Goal: Task Accomplishment & Management: Manage account settings

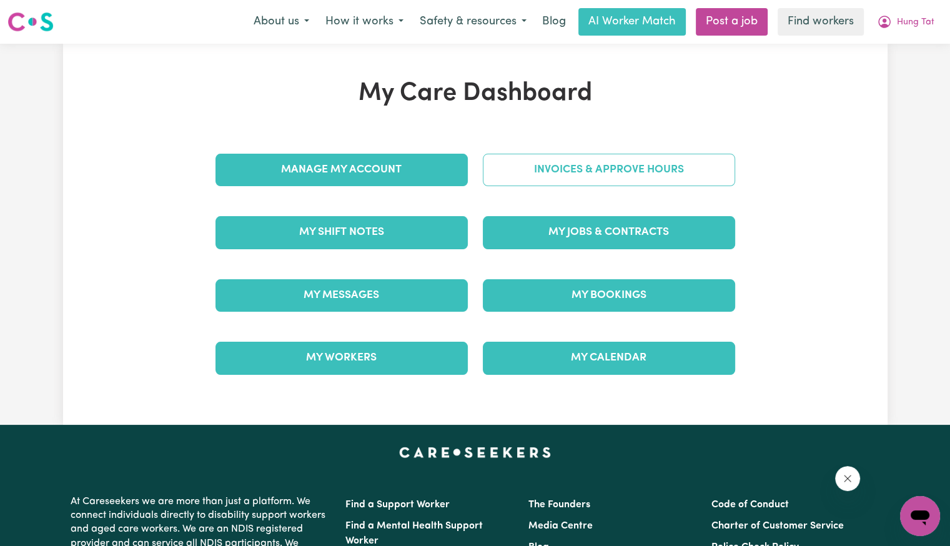
click at [546, 178] on link "Invoices & Approve Hours" at bounding box center [609, 170] width 252 height 32
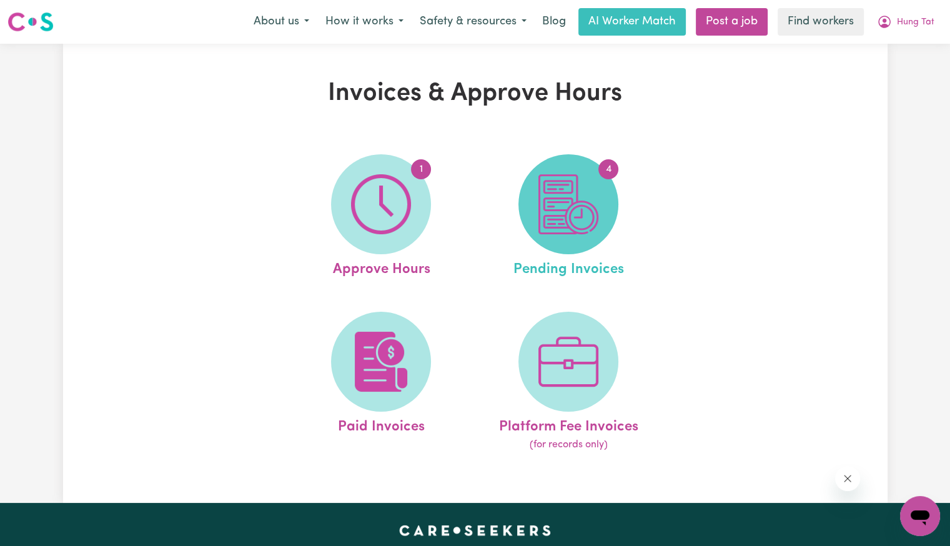
click at [564, 201] on img at bounding box center [569, 204] width 60 height 60
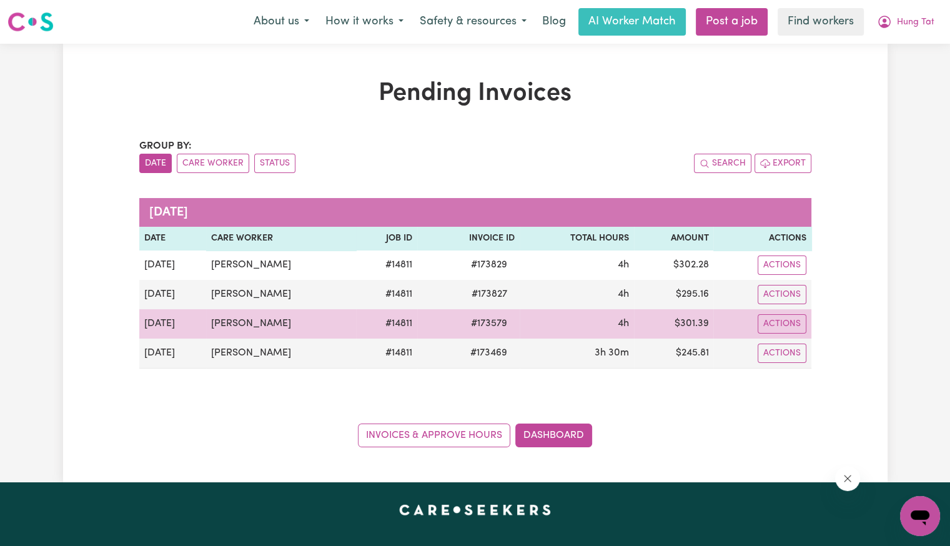
click at [477, 326] on span "# 173579" at bounding box center [489, 323] width 51 height 15
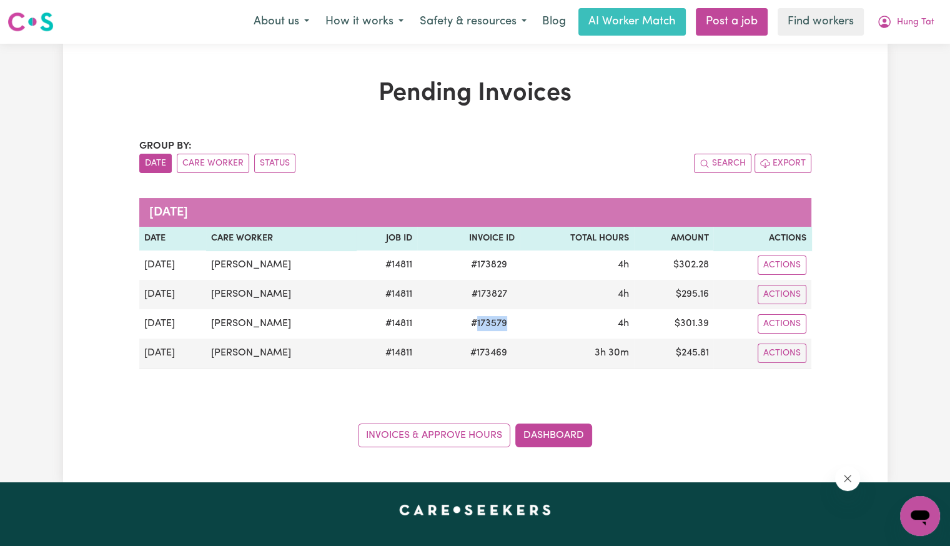
copy span "173579"
click at [908, 33] on button "Hung Tat" at bounding box center [906, 22] width 74 height 26
click at [902, 55] on link "My Dashboard" at bounding box center [892, 49] width 99 height 24
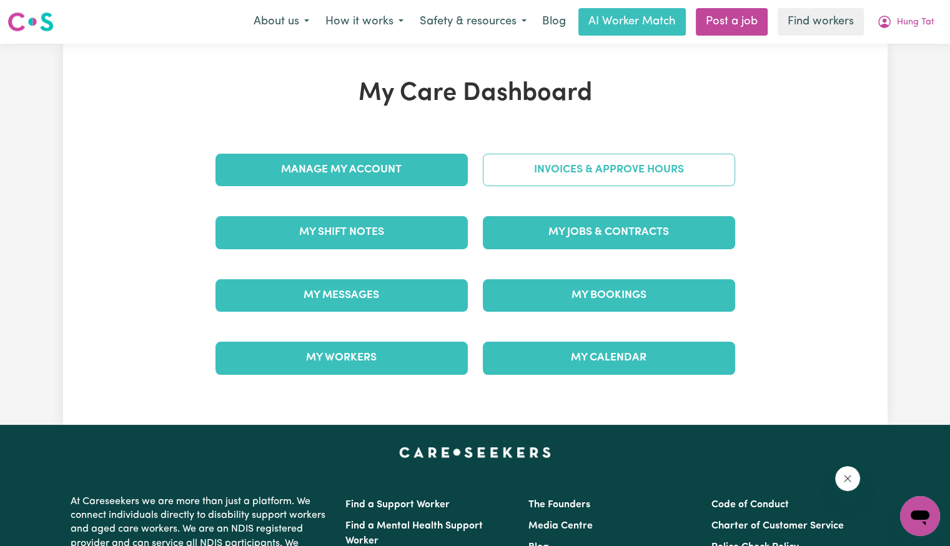
click at [520, 168] on link "Invoices & Approve Hours" at bounding box center [609, 170] width 252 height 32
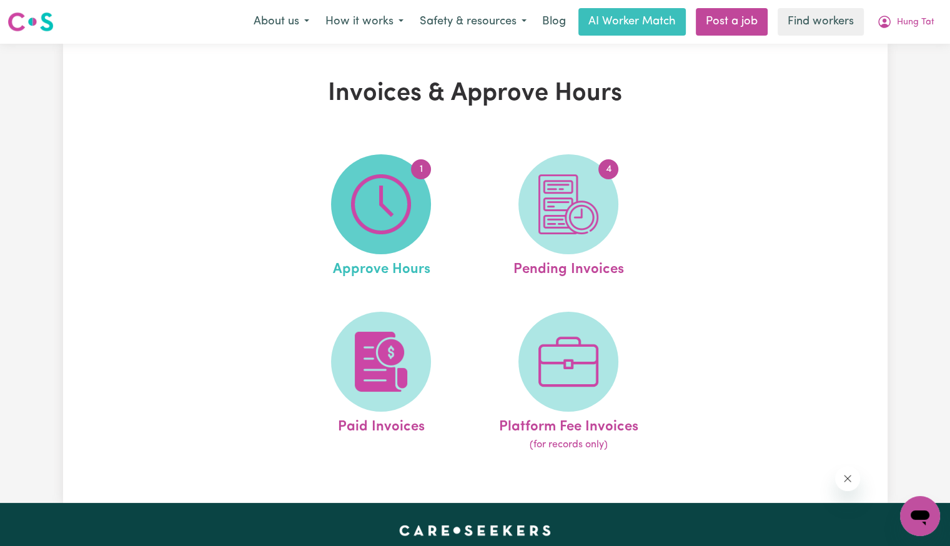
click at [380, 186] on img at bounding box center [381, 204] width 60 height 60
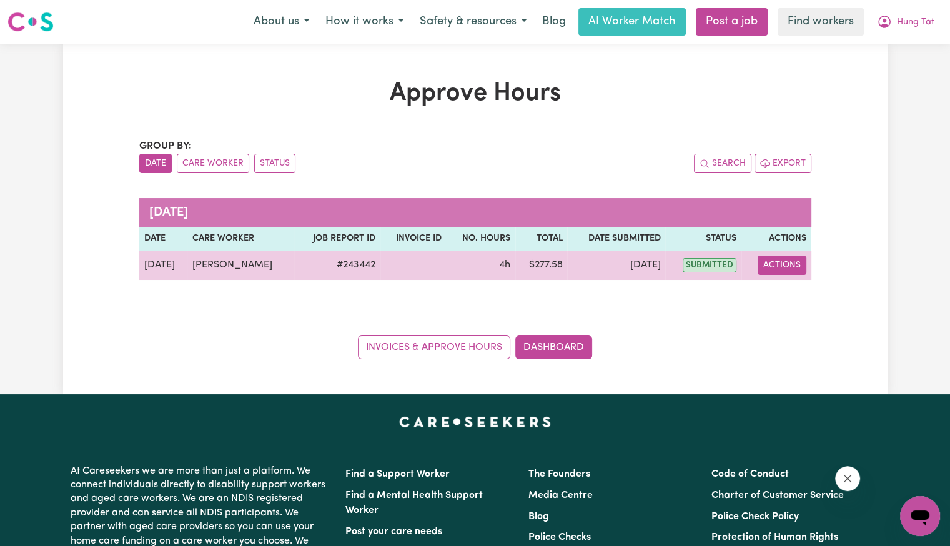
click at [797, 264] on button "Actions" at bounding box center [782, 265] width 49 height 19
click at [802, 296] on link "View Job Report" at bounding box center [813, 293] width 107 height 25
select select "pm"
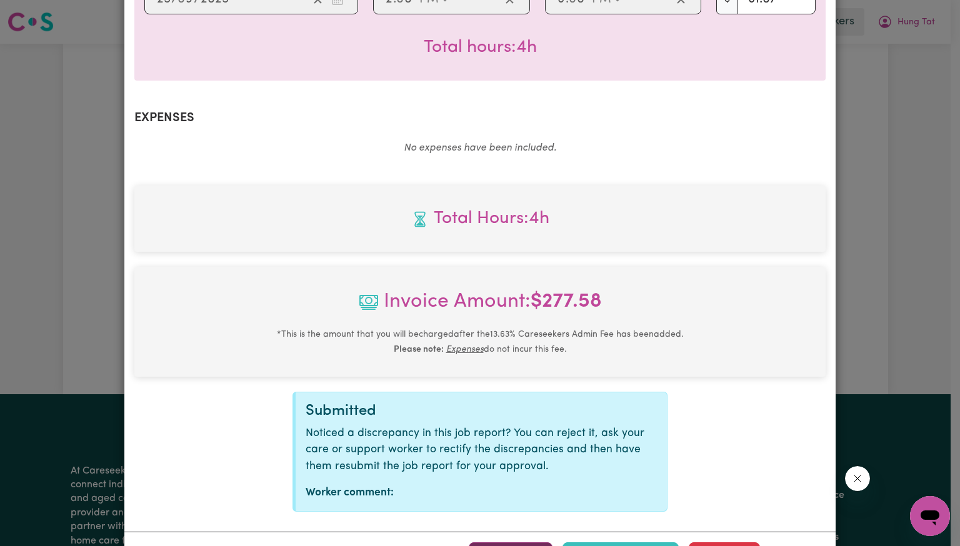
scroll to position [434, 0]
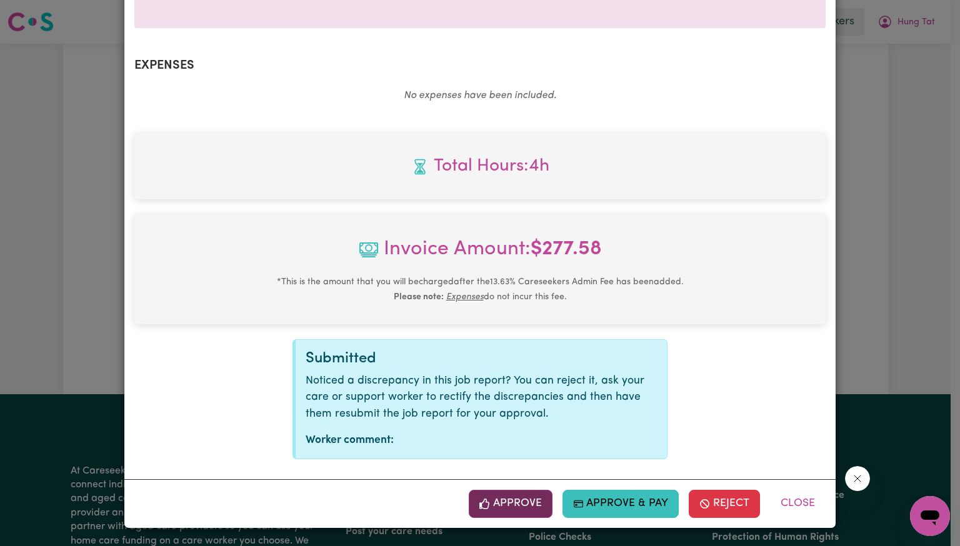
click at [510, 509] on button "Approve" at bounding box center [511, 503] width 84 height 27
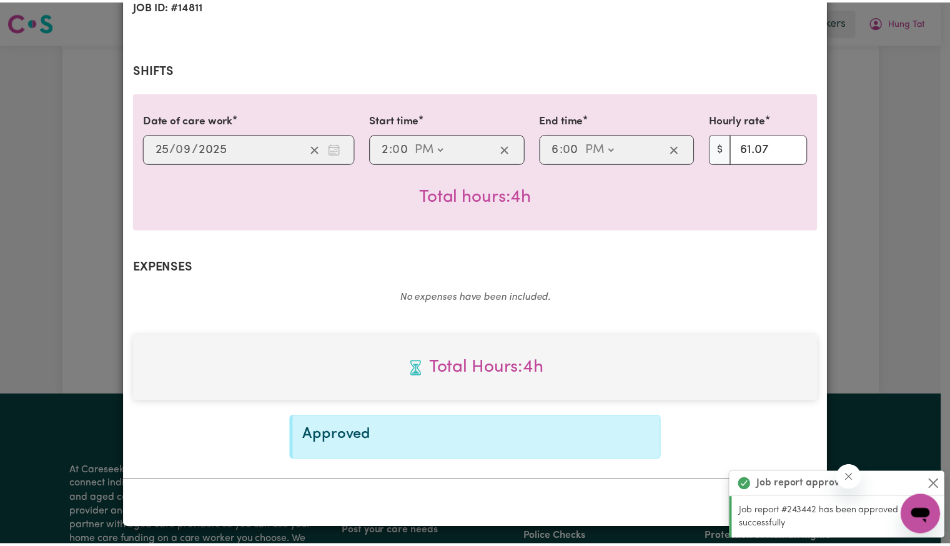
scroll to position [0, 0]
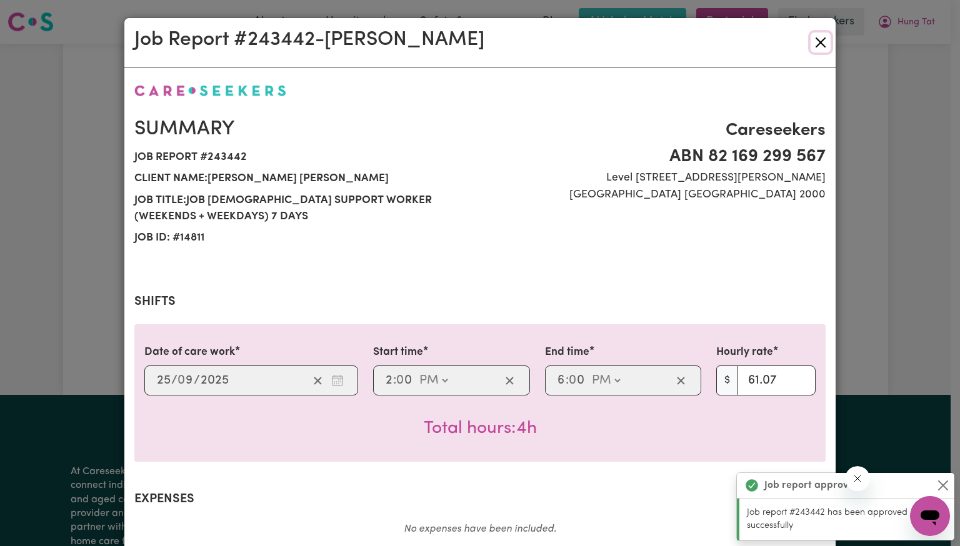
drag, startPoint x: 818, startPoint y: 44, endPoint x: 815, endPoint y: 63, distance: 19.5
click at [818, 44] on button "Close" at bounding box center [820, 42] width 20 height 20
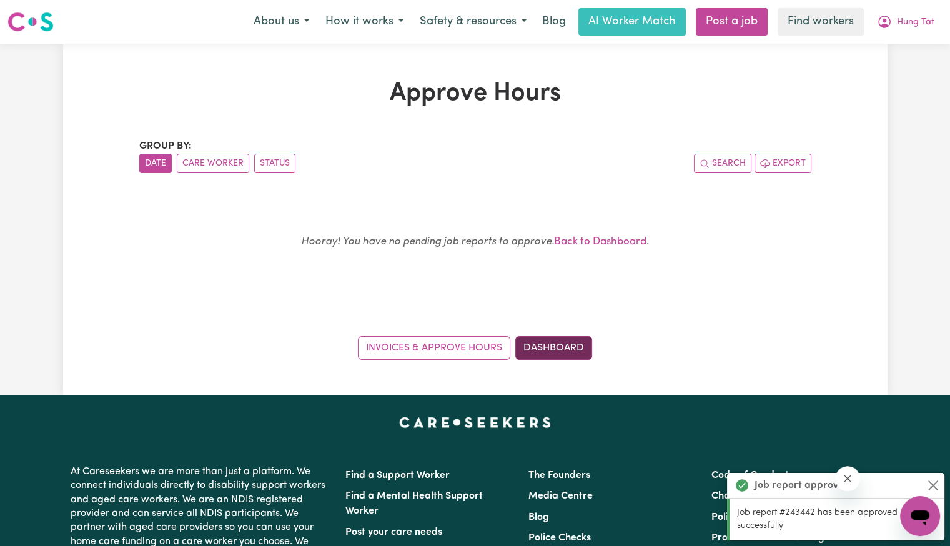
click at [565, 345] on link "Dashboard" at bounding box center [553, 348] width 77 height 24
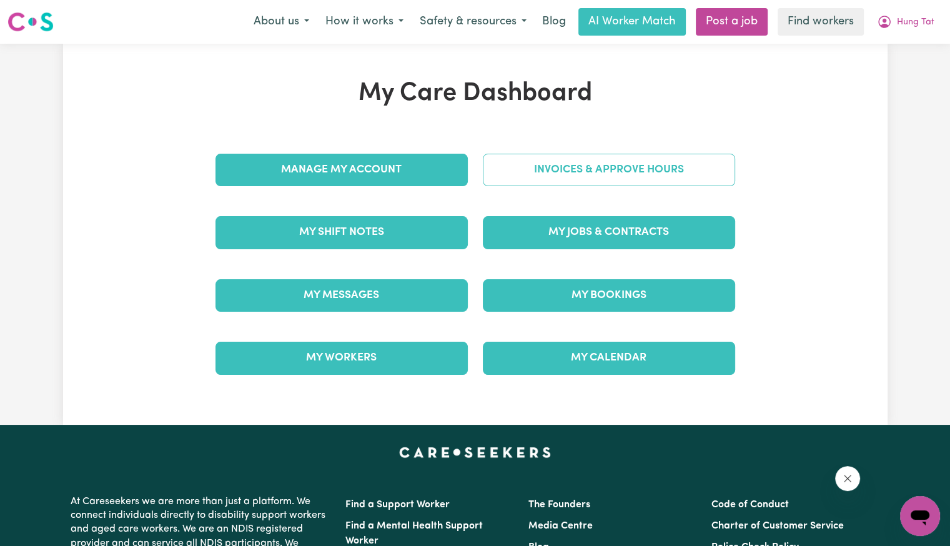
click at [566, 177] on link "Invoices & Approve Hours" at bounding box center [609, 170] width 252 height 32
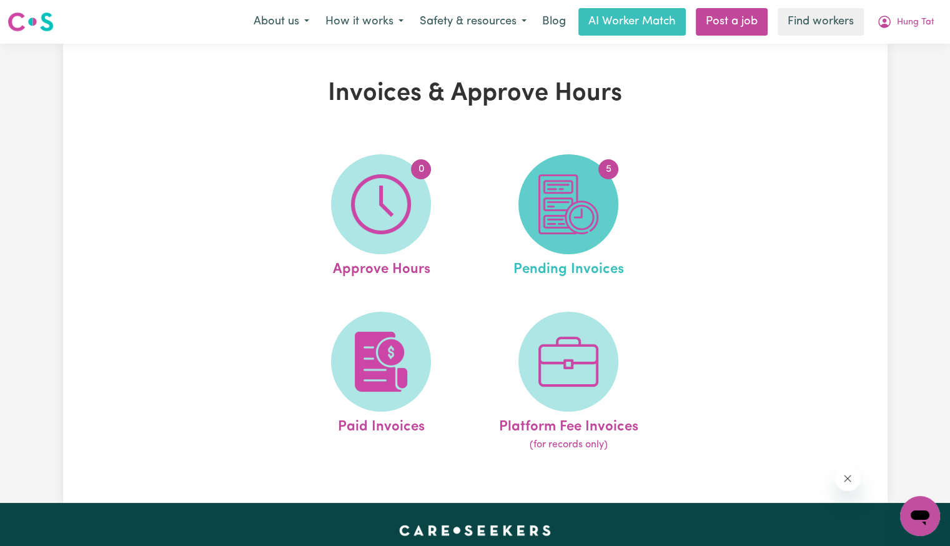
click at [572, 199] on img at bounding box center [569, 204] width 60 height 60
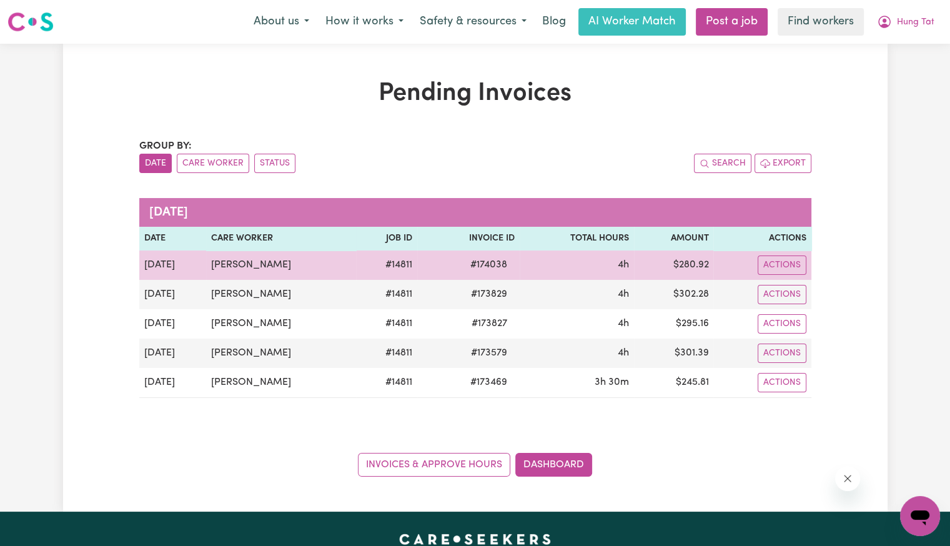
click at [693, 268] on td "$ 280.92" at bounding box center [674, 265] width 80 height 29
click at [692, 268] on td "$ 280.92" at bounding box center [674, 265] width 80 height 29
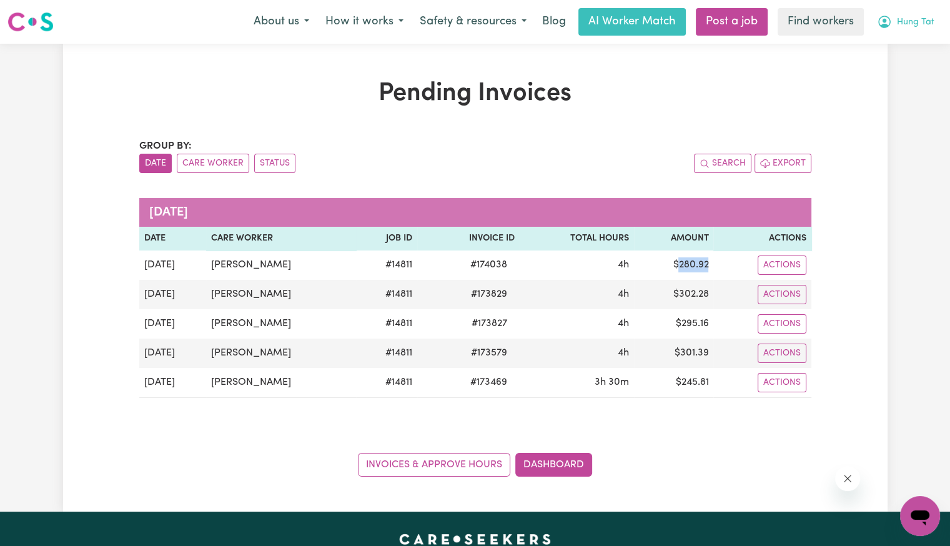
click at [903, 31] on button "Hung Tat" at bounding box center [906, 22] width 74 height 26
click at [895, 76] on link "Logout" at bounding box center [892, 72] width 99 height 24
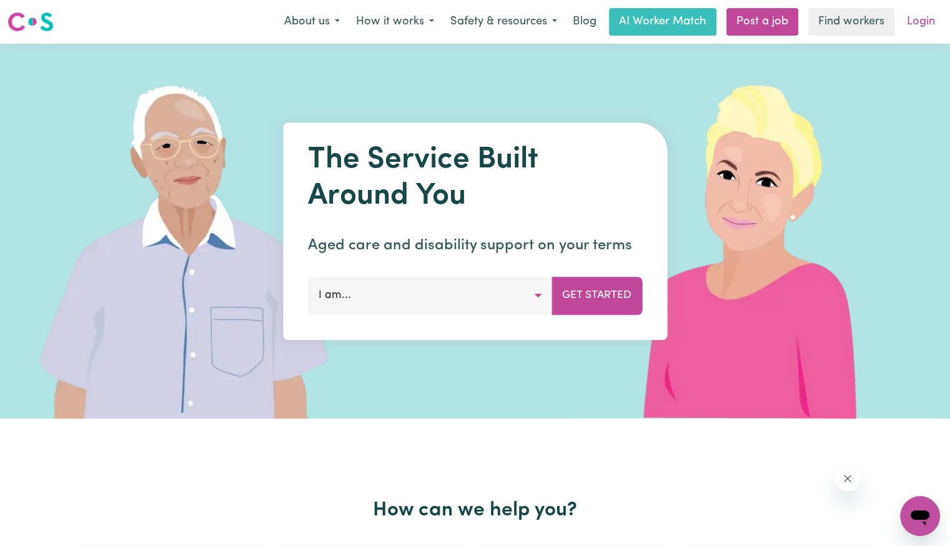
click at [917, 24] on link "Login" at bounding box center [921, 21] width 43 height 27
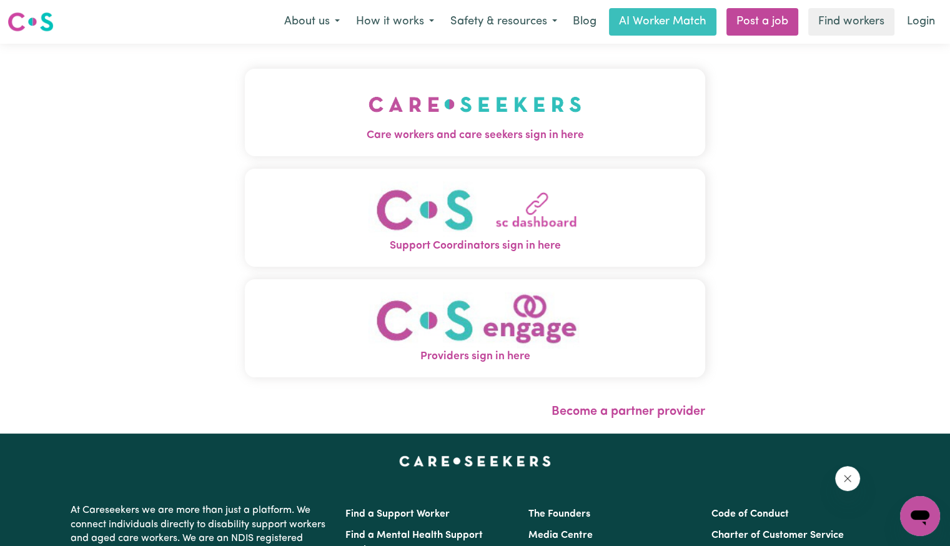
click at [364, 132] on span "Care workers and care seekers sign in here" at bounding box center [475, 135] width 460 height 16
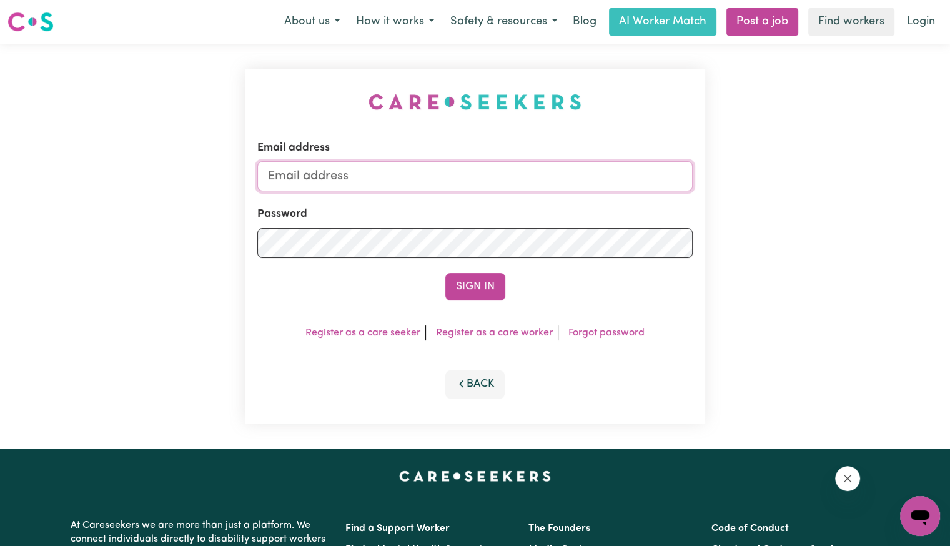
click at [448, 166] on input "Email address" at bounding box center [474, 176] width 435 height 30
drag, startPoint x: 335, startPoint y: 176, endPoint x: 928, endPoint y: 172, distance: 592.3
click at [928, 172] on div "Email address Superuser~[EMAIL_ADDRESS][DOMAIN_NAME] Password Sign In Register …" at bounding box center [475, 246] width 950 height 405
drag, startPoint x: 332, startPoint y: 177, endPoint x: 395, endPoint y: 207, distance: 69.9
click at [409, 187] on input "Superuser~be" at bounding box center [474, 176] width 435 height 30
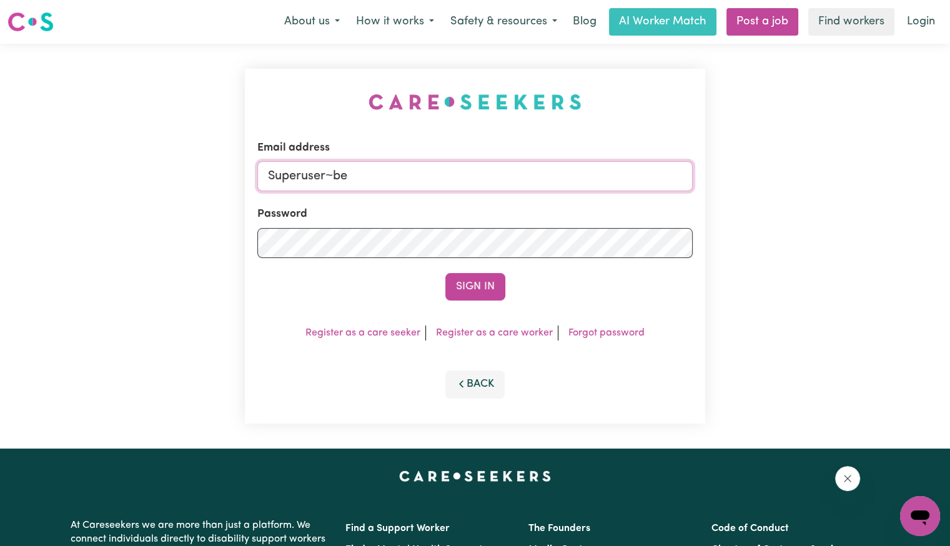
paste input "[EMAIL_ADDRESS][DOMAIN_NAME]"
type input "[EMAIL_ADDRESS][DOMAIN_NAME]"
click at [445, 273] on button "Sign In" at bounding box center [475, 286] width 60 height 27
